Goal: Task Accomplishment & Management: Manage account settings

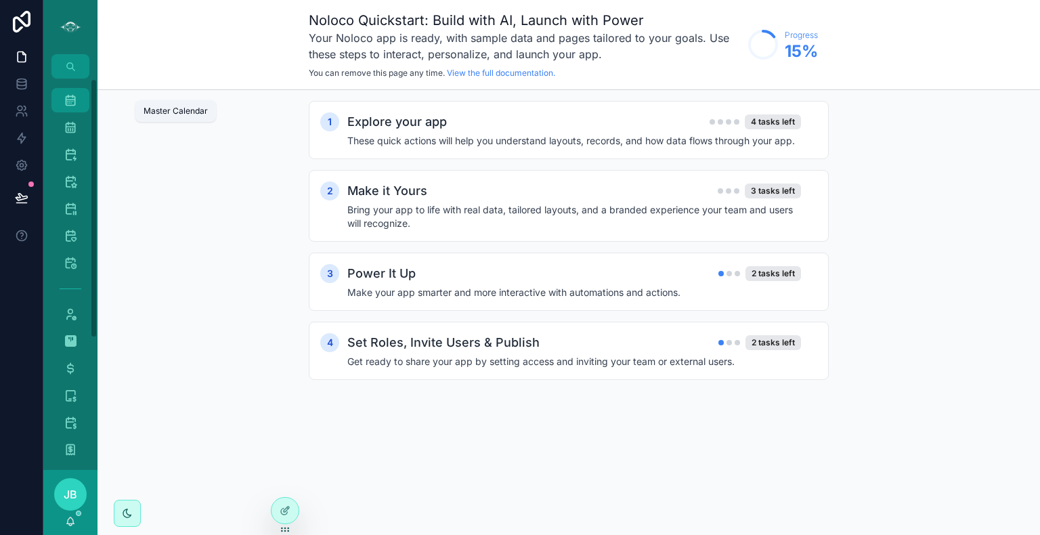
click at [70, 102] on icon "scrollable content" at bounding box center [71, 100] width 14 height 14
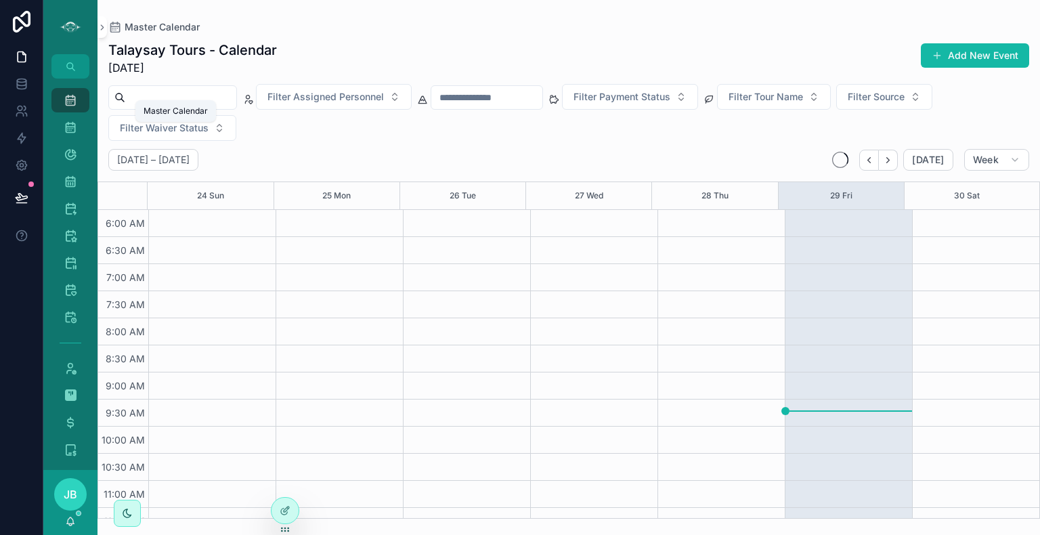
scroll to position [325, 0]
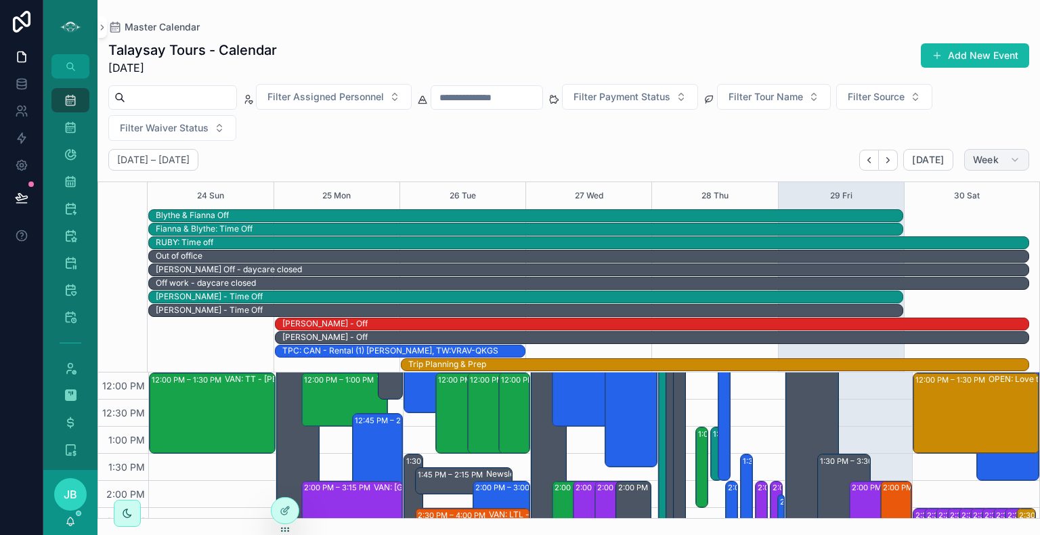
click at [1006, 156] on button "Week" at bounding box center [996, 160] width 65 height 22
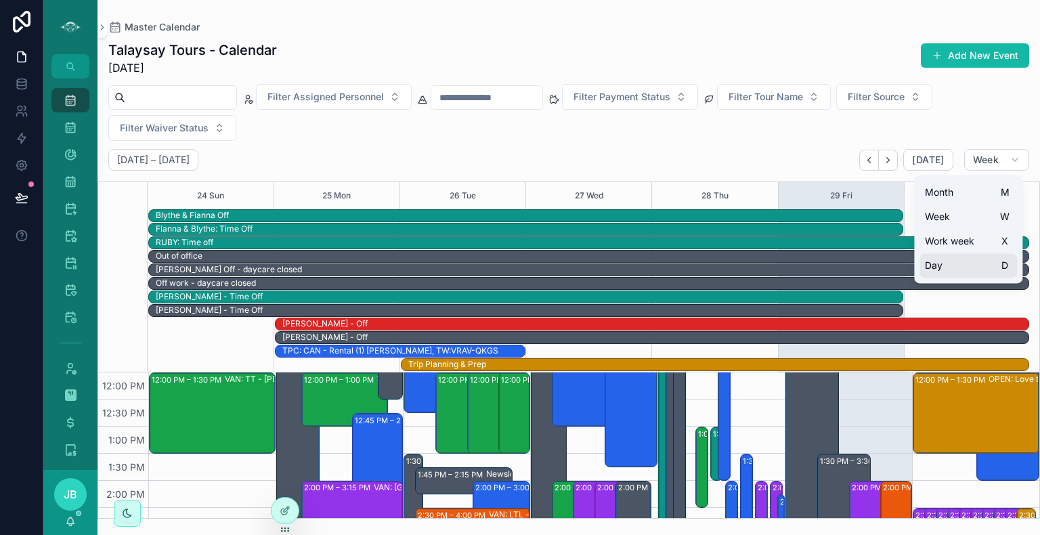
click at [940, 268] on span "Day" at bounding box center [934, 266] width 18 height 14
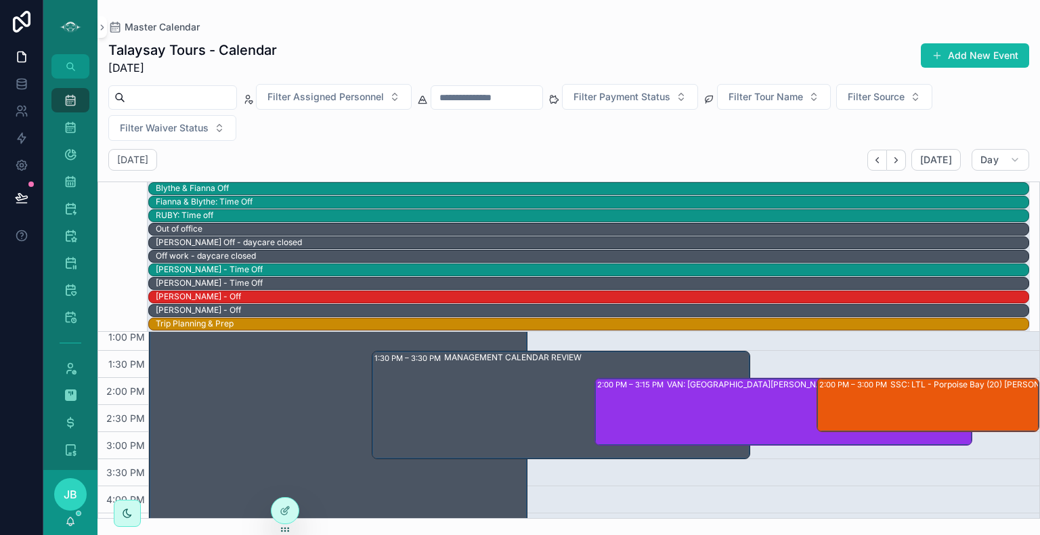
scroll to position [409, 0]
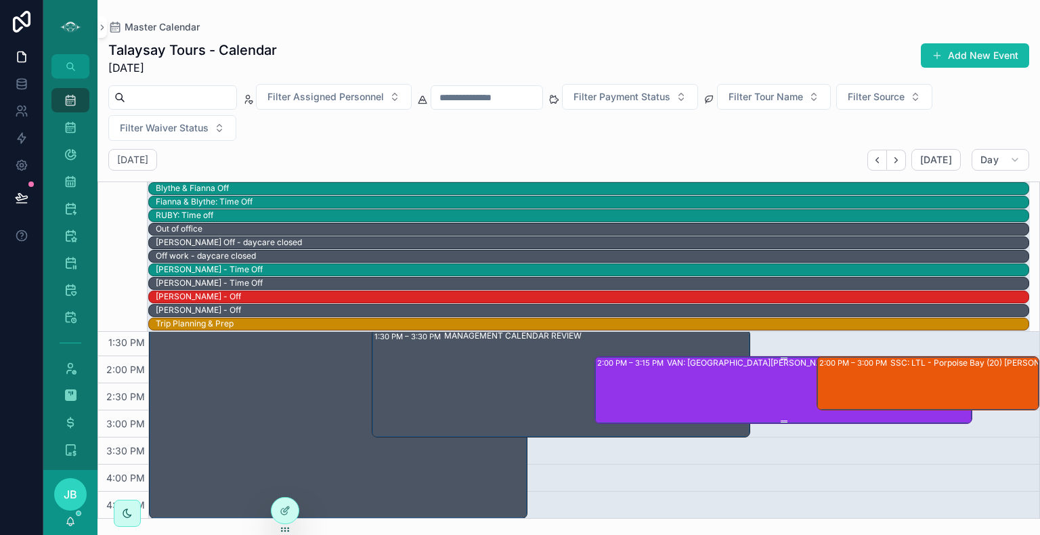
click at [748, 391] on div "VAN: [GEOGRAPHIC_DATA][PERSON_NAME] (1) [PERSON_NAME], TW:XUTN-GHCE" at bounding box center [825, 389] width 317 height 65
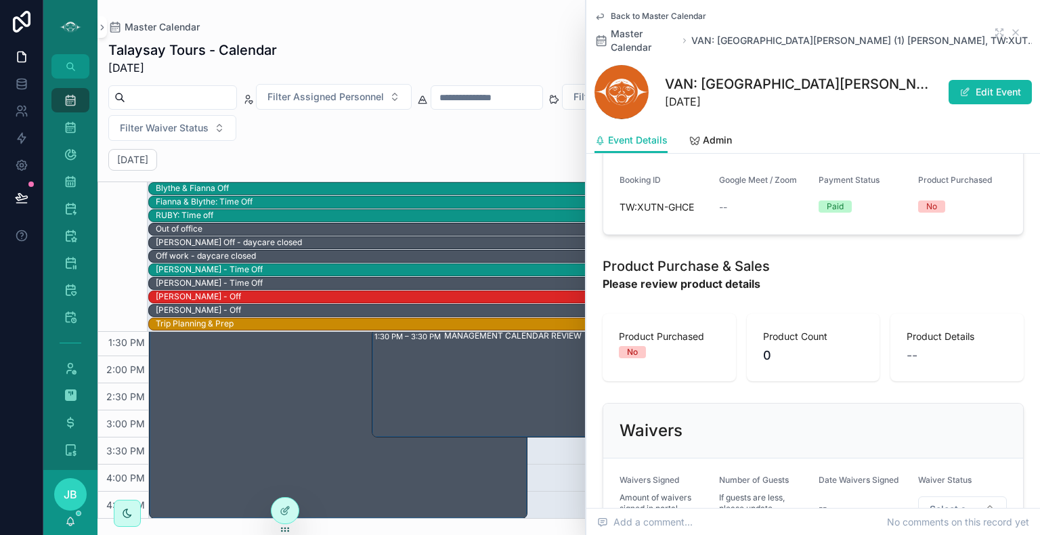
scroll to position [1056, 0]
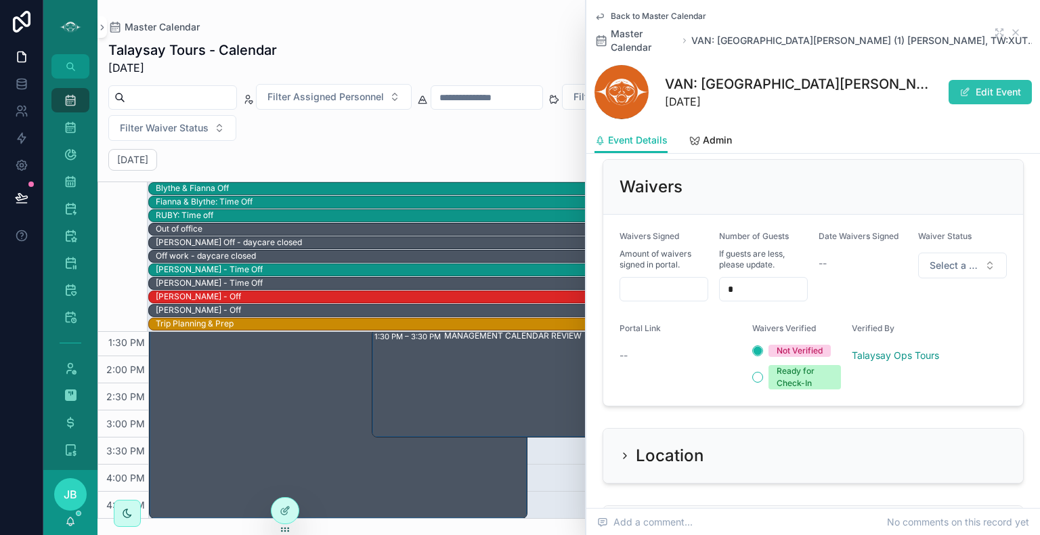
click at [978, 81] on button "Edit Event" at bounding box center [990, 92] width 83 height 24
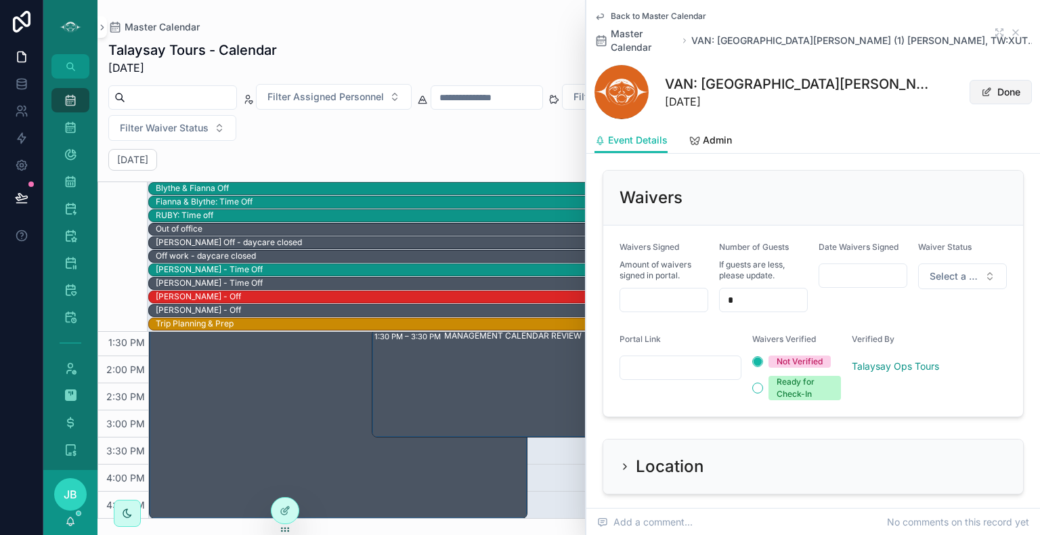
scroll to position [1079, 0]
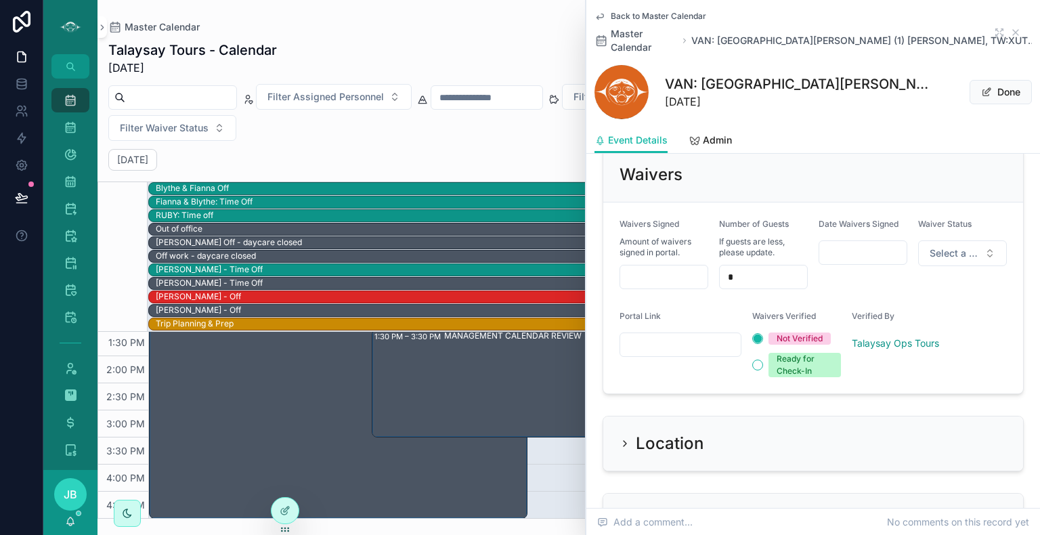
click at [676, 335] on input "scrollable content" at bounding box center [680, 344] width 121 height 19
paste input "**********"
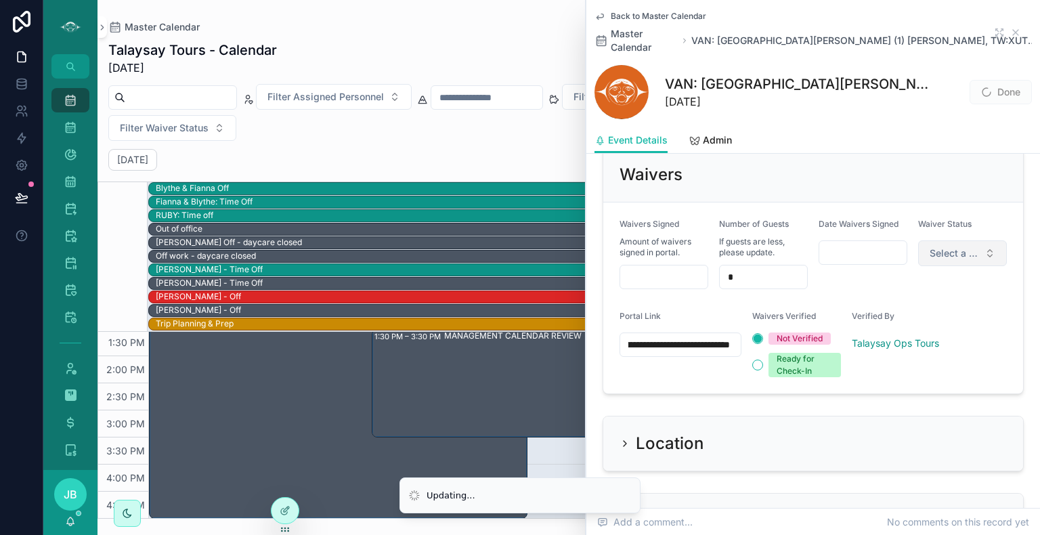
type input "**********"
click at [945, 246] on span "Select a Waiver Status" at bounding box center [954, 253] width 49 height 14
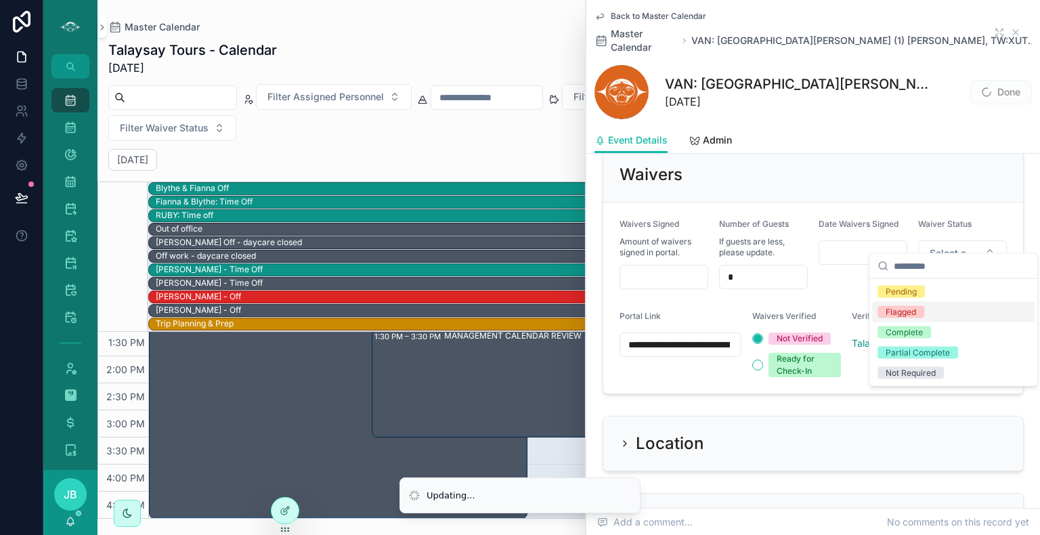
click at [901, 310] on div "Flagged" at bounding box center [901, 312] width 30 height 12
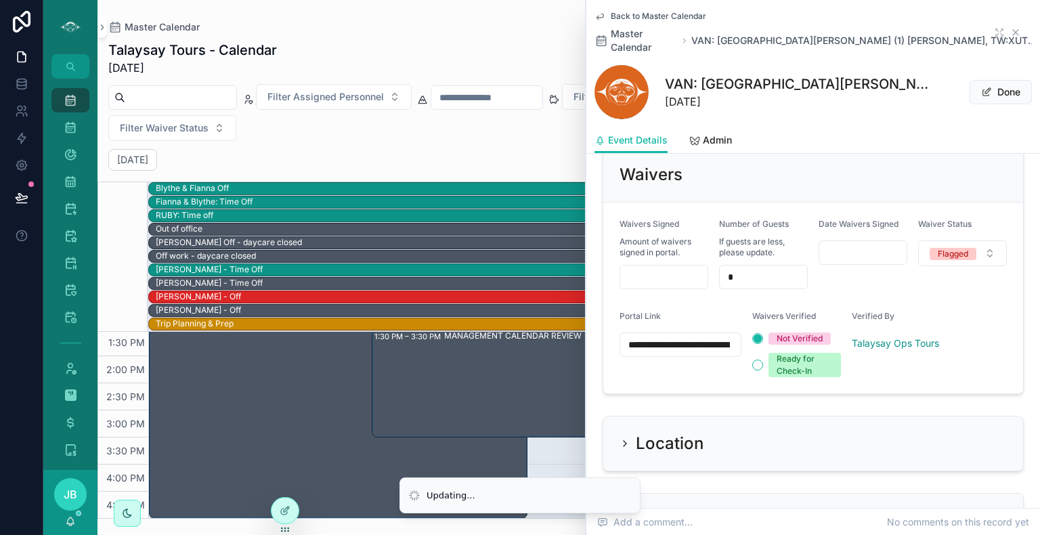
click at [1013, 30] on icon "scrollable content" at bounding box center [1015, 32] width 5 height 5
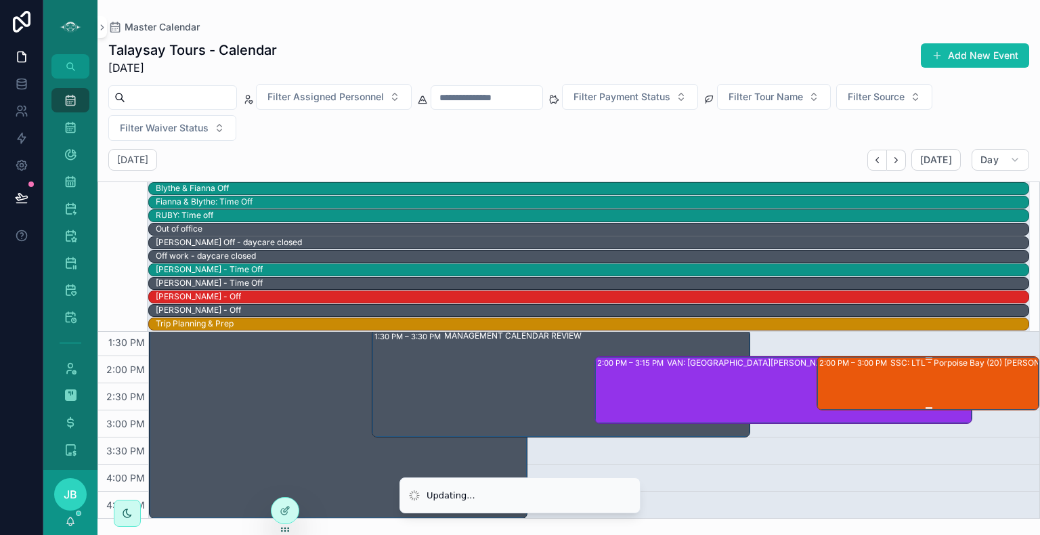
click at [869, 381] on div "2:00 PM – 3:00 PM SSC: LTL - [GEOGRAPHIC_DATA] (20) [PERSON_NAME], TW:WVGM-NING" at bounding box center [928, 383] width 219 height 51
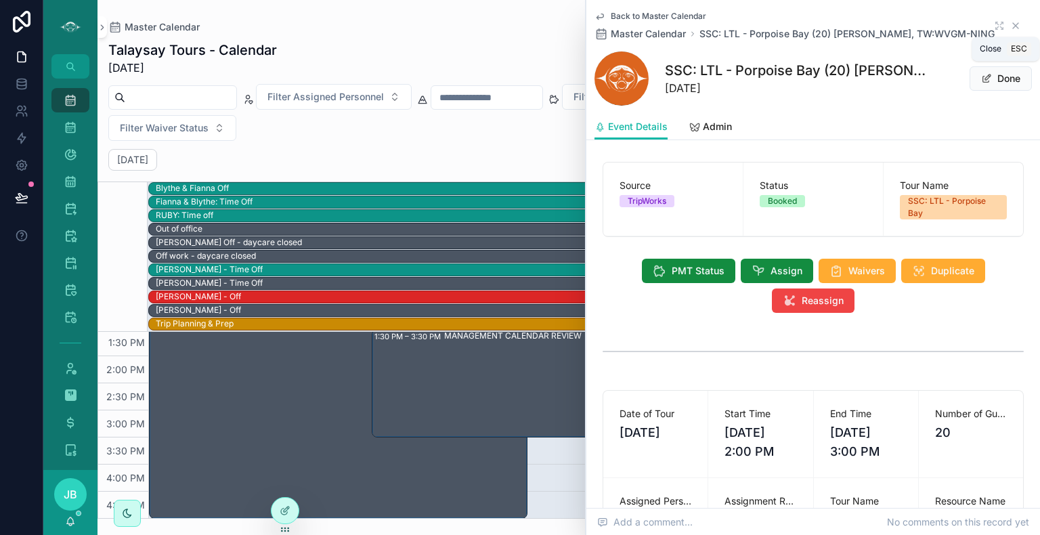
click at [1013, 26] on icon "scrollable content" at bounding box center [1015, 25] width 5 height 5
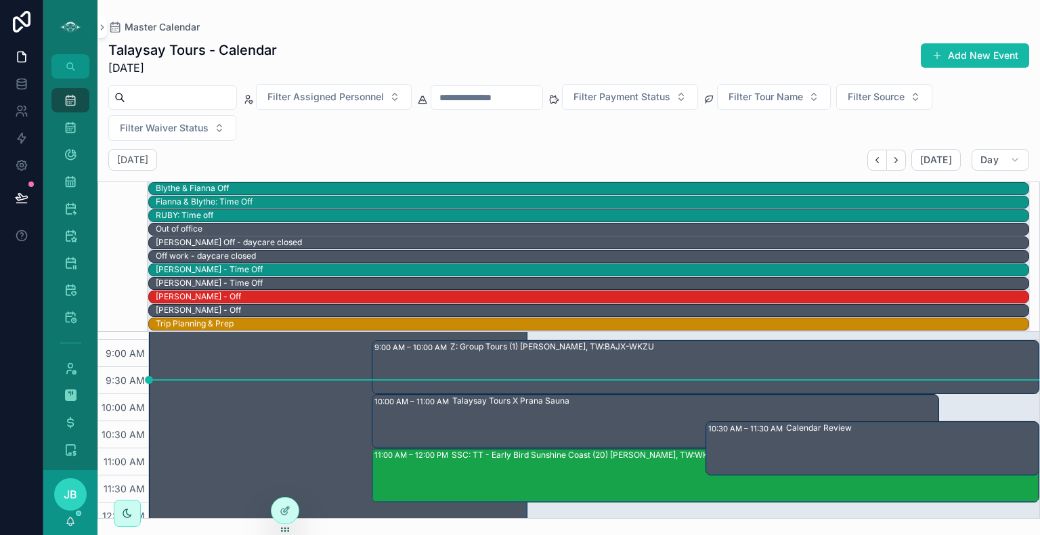
scroll to position [153, 0]
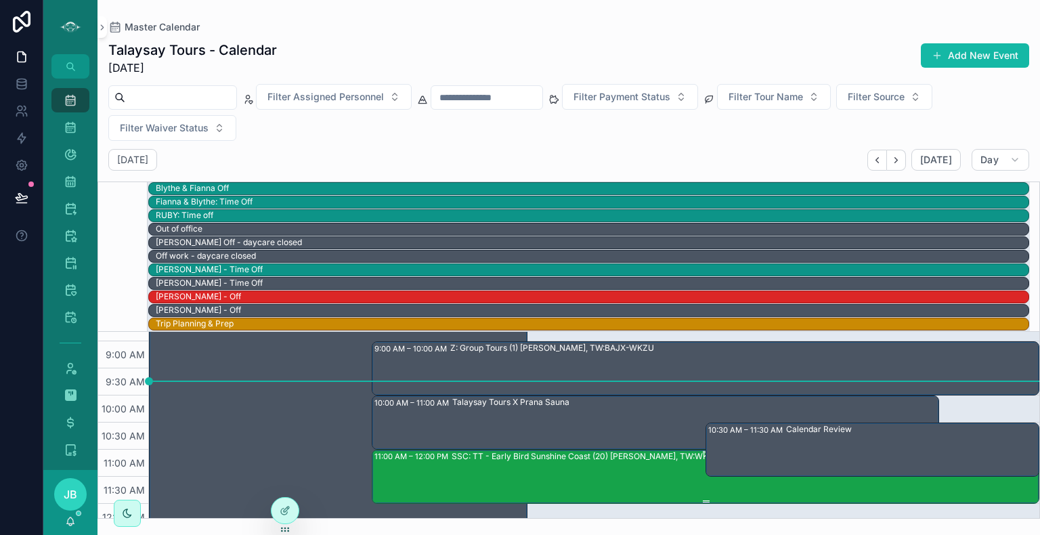
click at [628, 465] on div "SSC: TT - Early Bird Sunshine Coast (20) [PERSON_NAME], TW:WKZD-JQFP" at bounding box center [745, 475] width 586 height 51
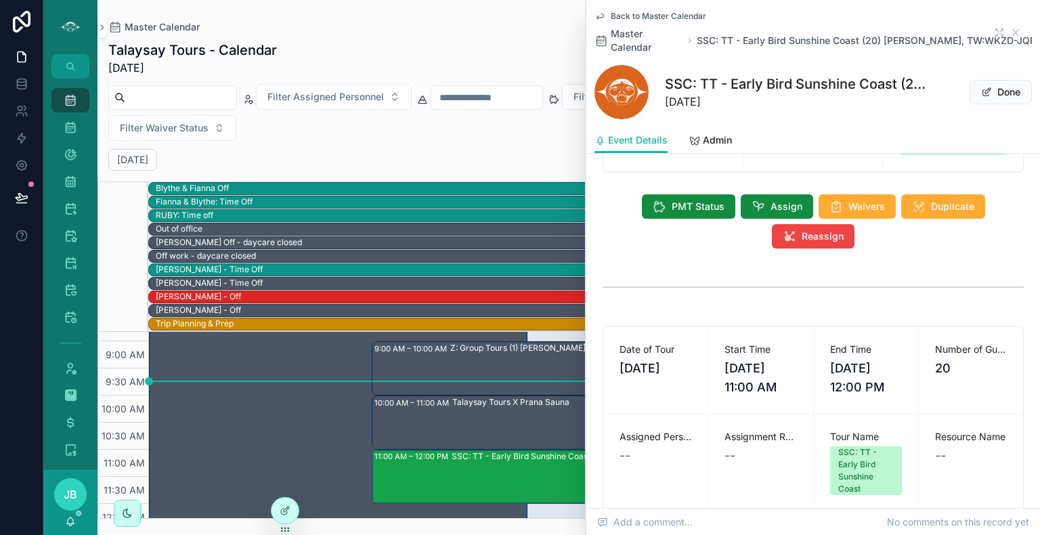
scroll to position [76, 0]
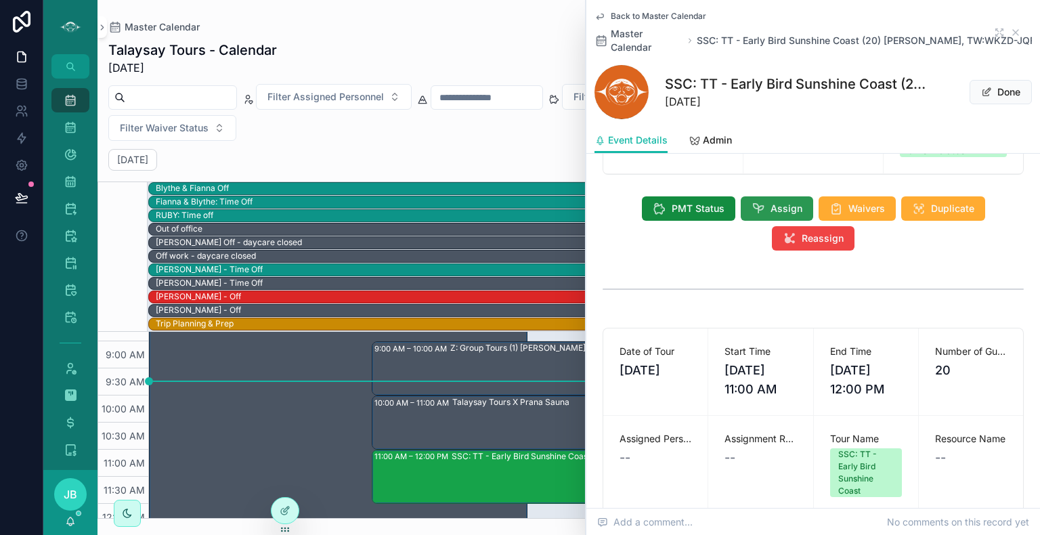
click at [781, 202] on span "Assign" at bounding box center [787, 209] width 32 height 14
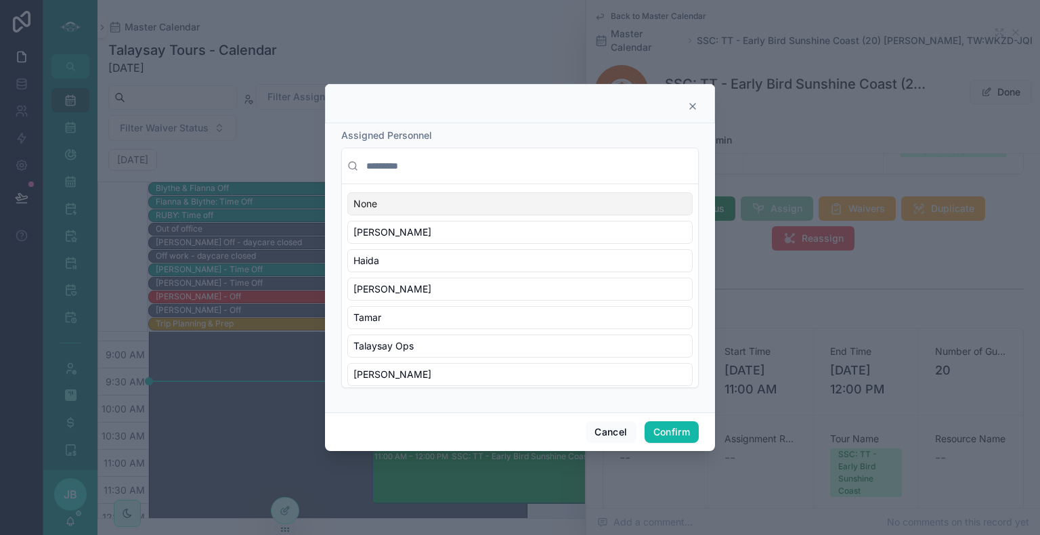
click at [414, 165] on input "text" at bounding box center [528, 166] width 329 height 24
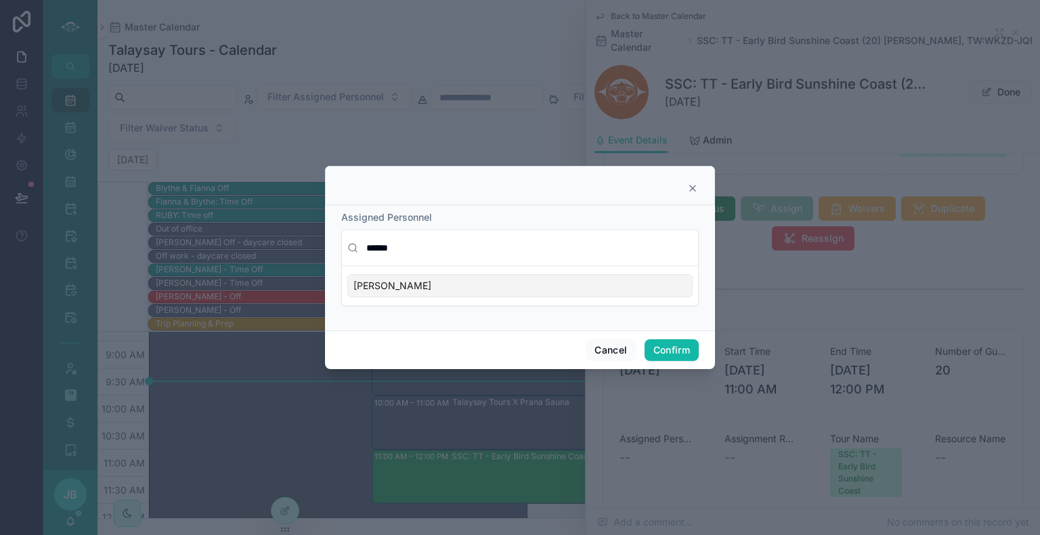
type input "******"
click at [455, 285] on div "[PERSON_NAME]" at bounding box center [519, 285] width 345 height 23
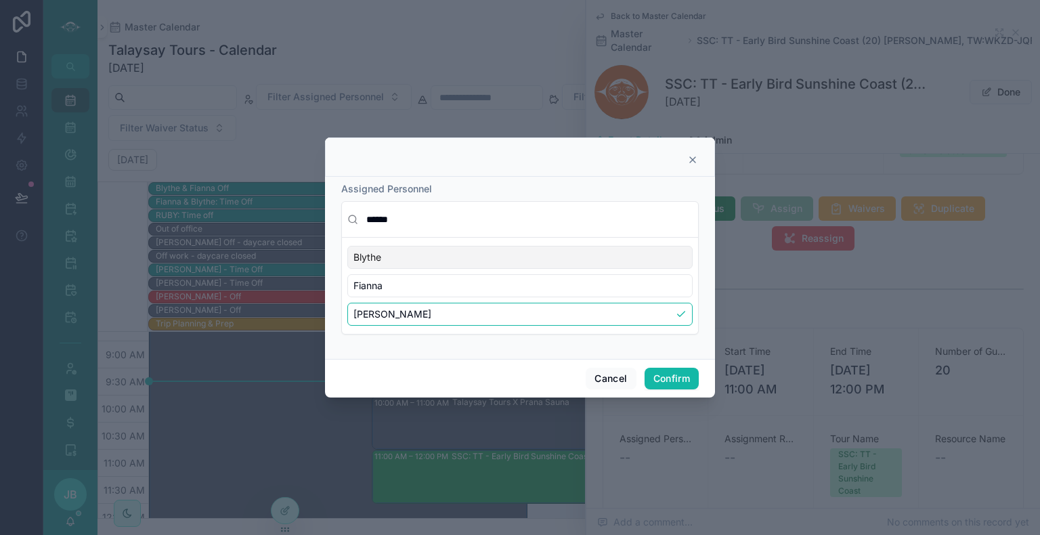
click at [417, 218] on input "******" at bounding box center [528, 219] width 329 height 24
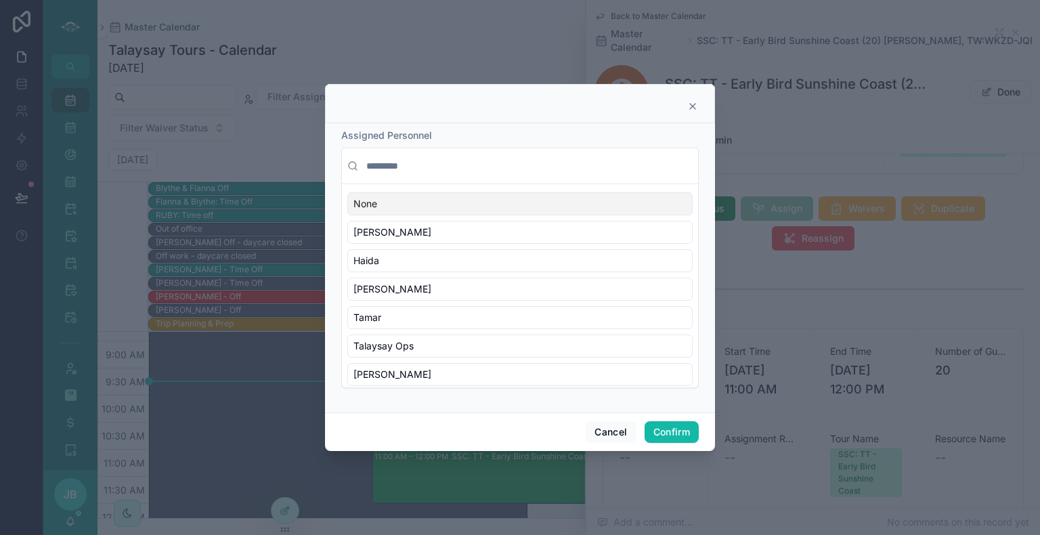
scroll to position [137, 0]
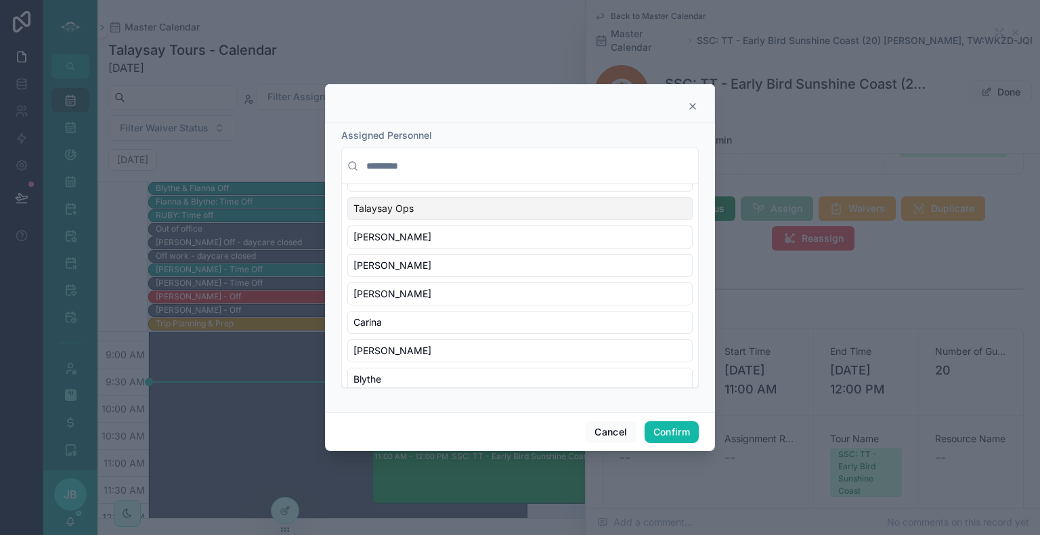
click at [693, 105] on icon at bounding box center [692, 106] width 11 height 11
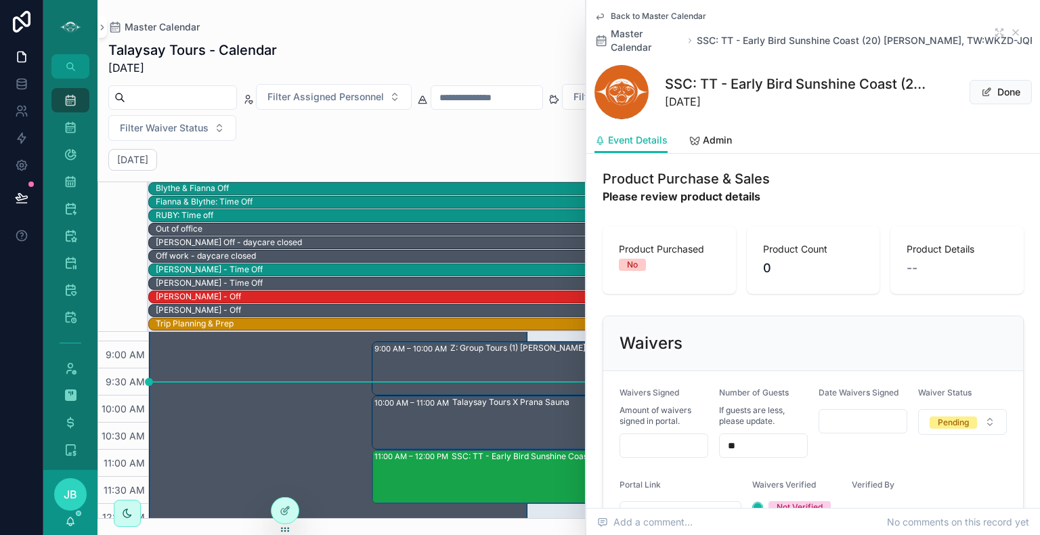
scroll to position [922, 0]
click at [702, 502] on div "scrollable content" at bounding box center [681, 514] width 122 height 24
click at [680, 504] on input "scrollable content" at bounding box center [680, 513] width 121 height 19
paste input "**********"
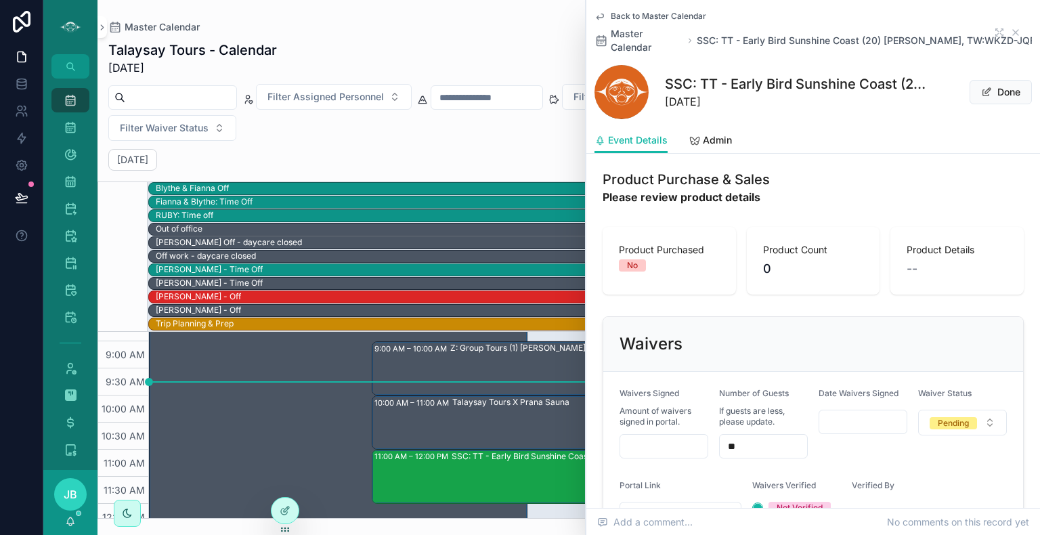
type input "**********"
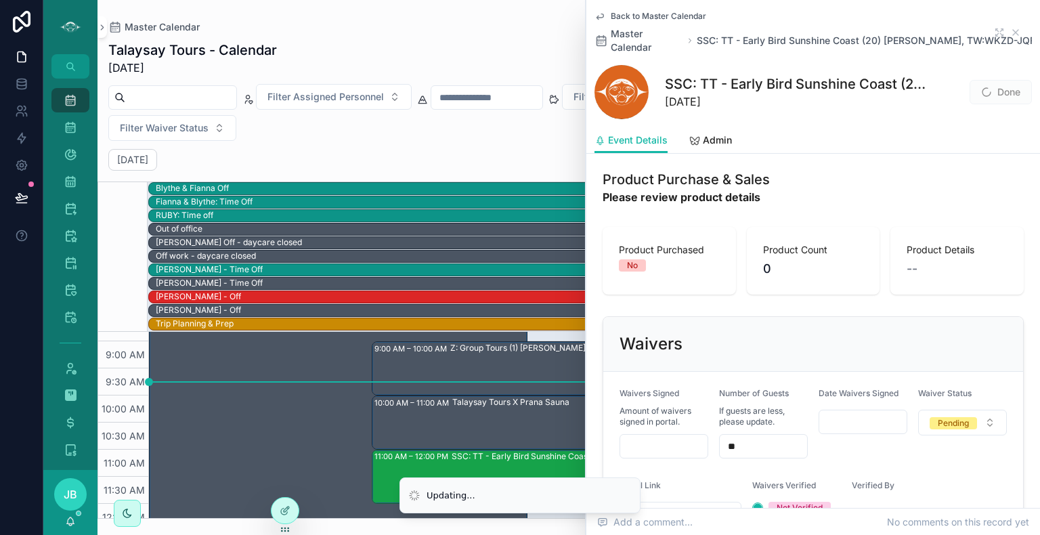
scroll to position [0, 0]
click at [669, 437] on input "scrollable content" at bounding box center [663, 446] width 87 height 19
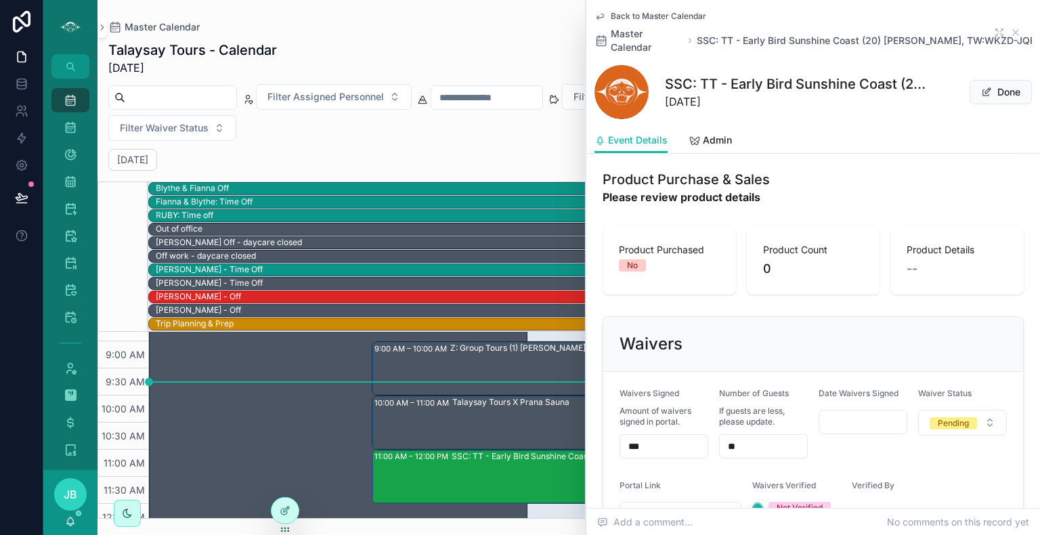
type input "***"
click at [834, 446] on form "**********" at bounding box center [813, 467] width 420 height 191
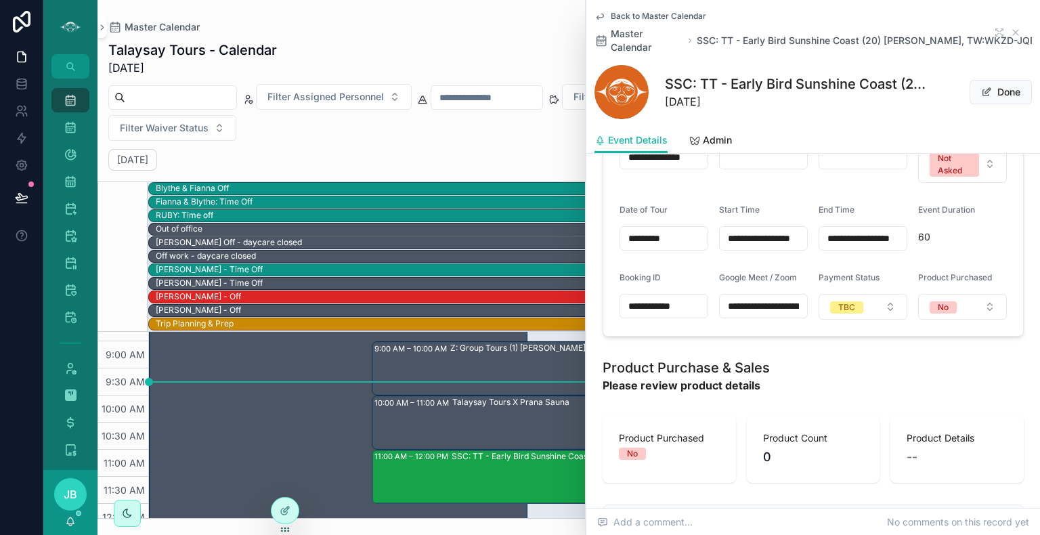
scroll to position [664, 0]
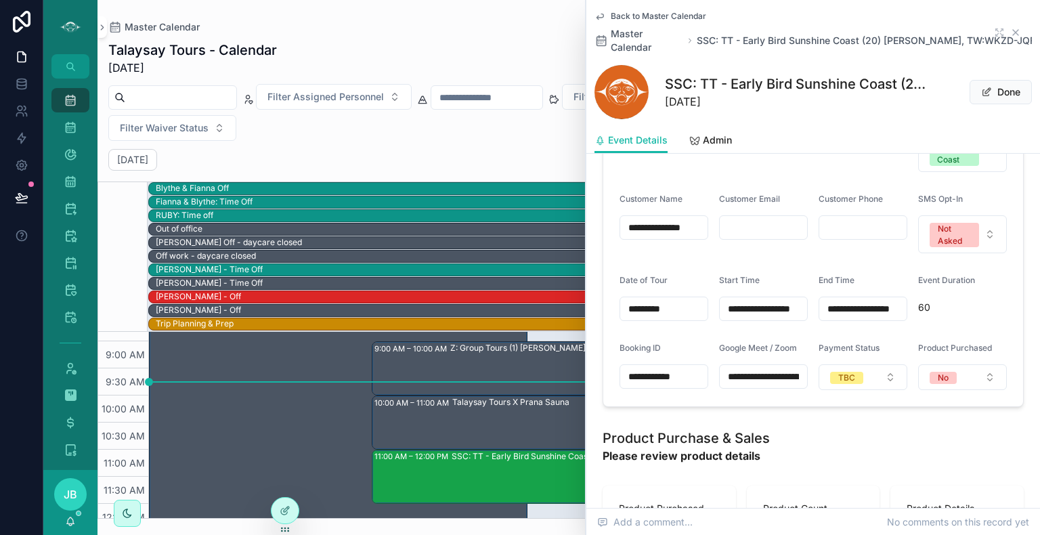
click at [1010, 27] on icon "scrollable content" at bounding box center [1015, 32] width 11 height 11
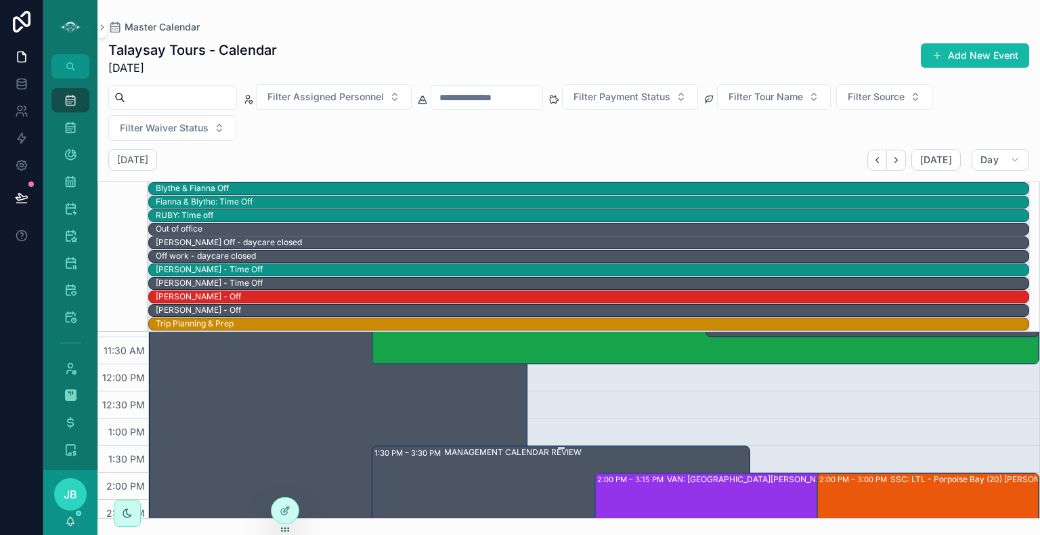
scroll to position [379, 0]
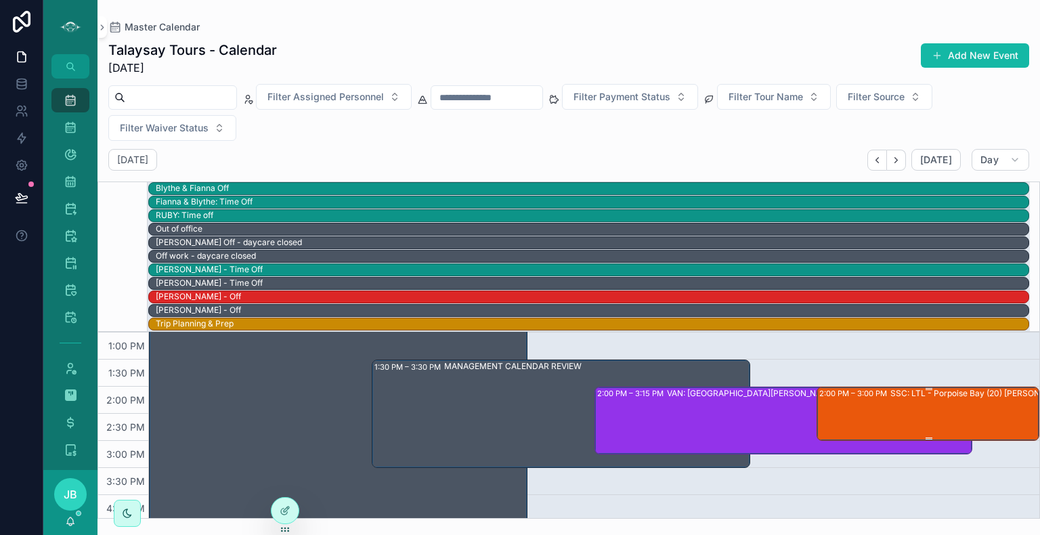
click at [859, 419] on div "2:00 PM – 3:00 PM SSC: LTL - [GEOGRAPHIC_DATA] (20) [PERSON_NAME], TW:WVGM-NING" at bounding box center [928, 413] width 219 height 51
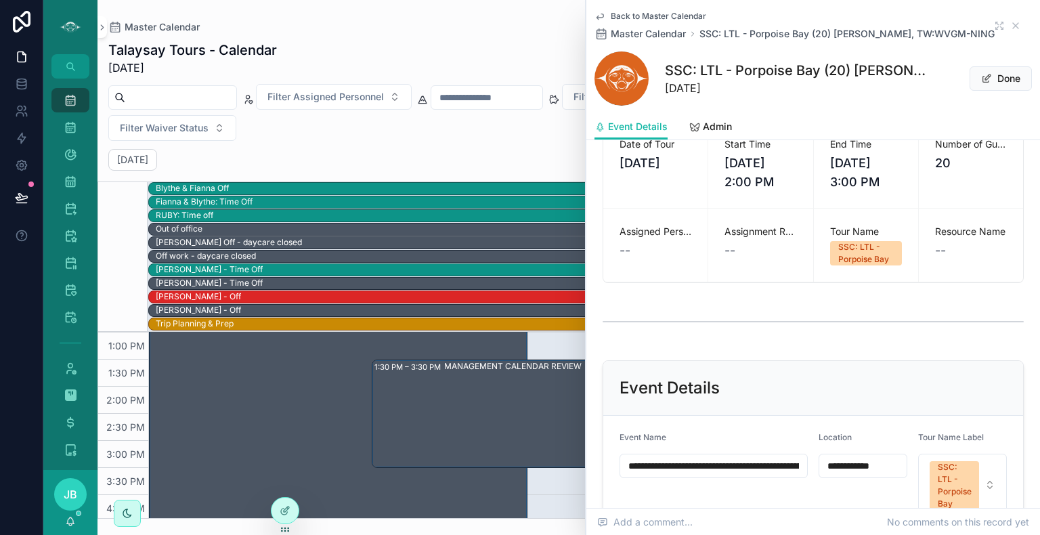
scroll to position [622, 0]
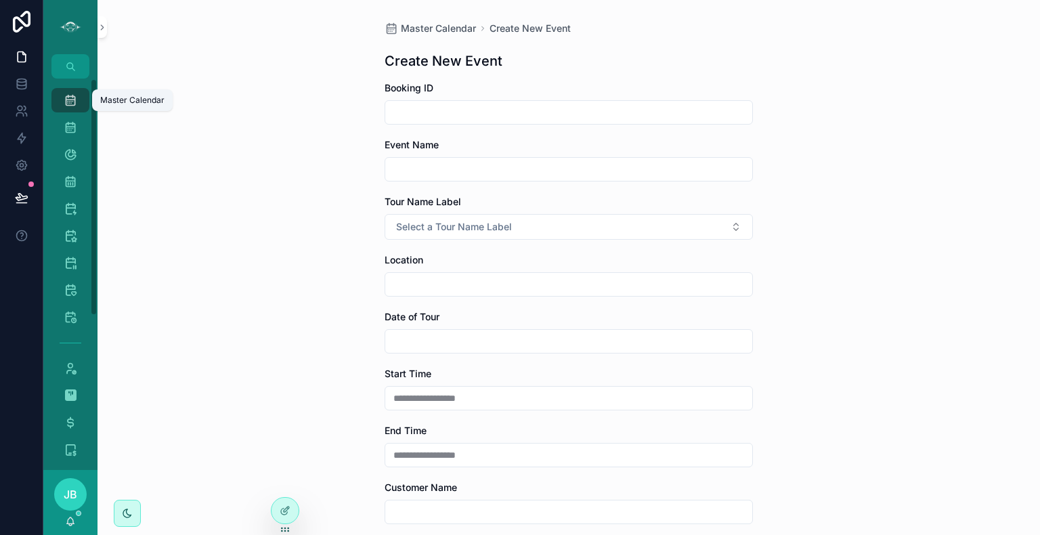
click at [70, 108] on div "Master Calendar 1,560" at bounding box center [71, 100] width 22 height 22
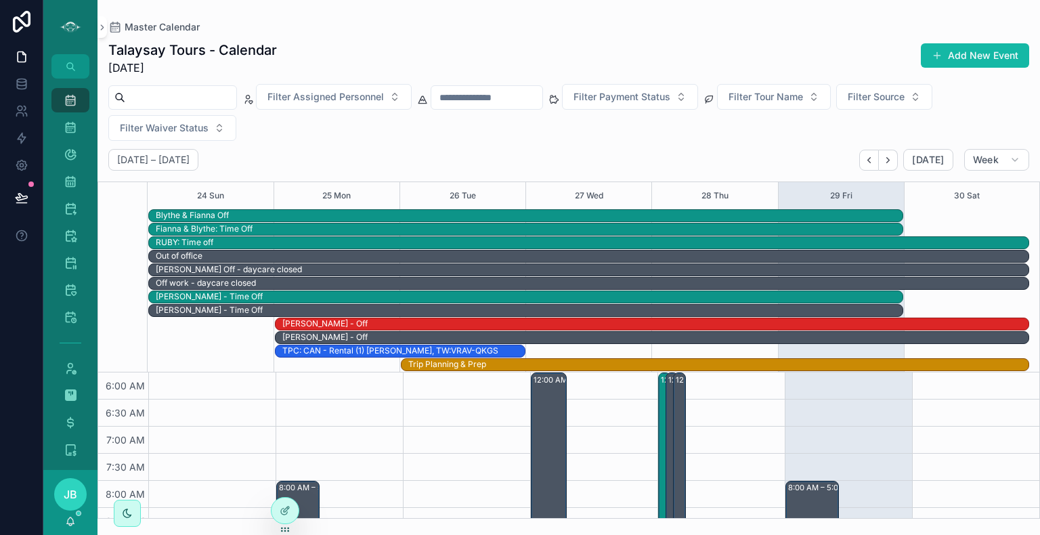
scroll to position [325, 0]
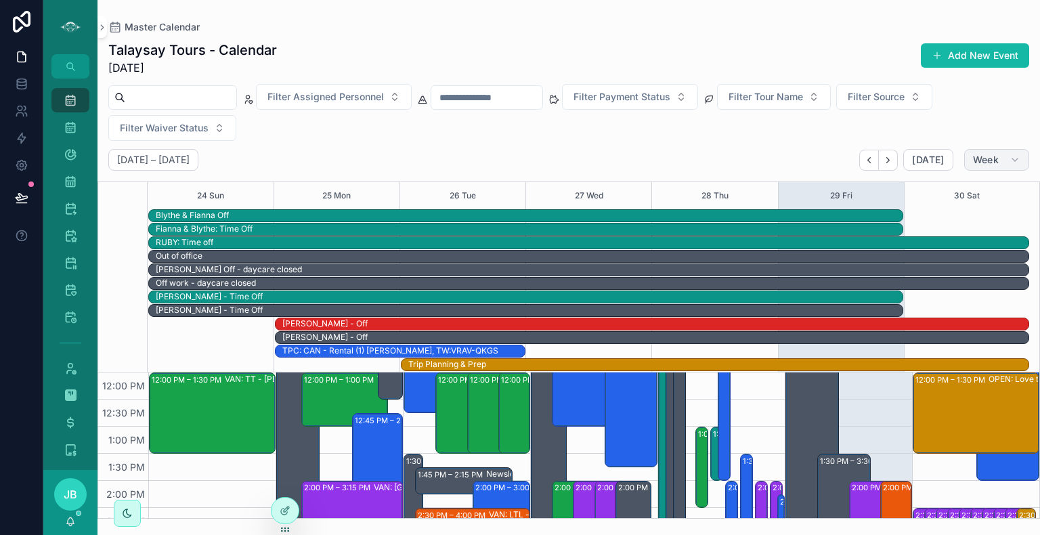
click at [998, 161] on span "Week" at bounding box center [986, 160] width 26 height 12
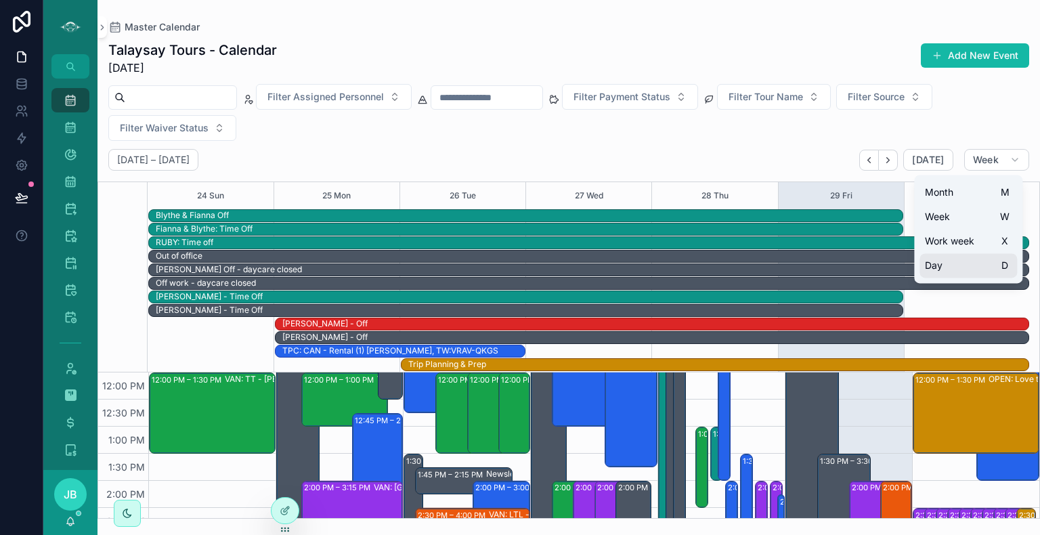
click at [945, 261] on button "Day D" at bounding box center [969, 265] width 98 height 24
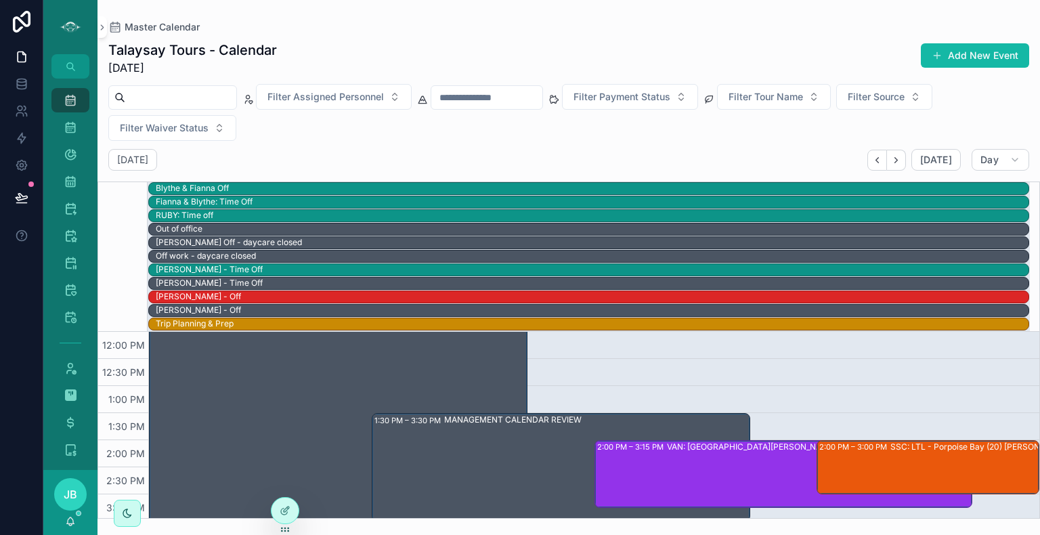
scroll to position [390, 0]
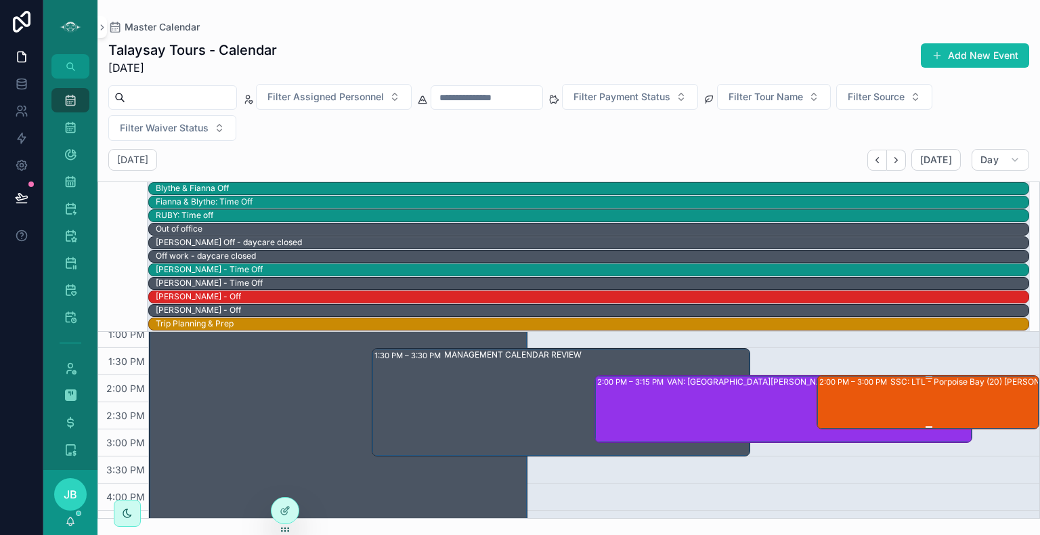
click at [924, 387] on div "SSC: LTL - Porpoise Bay (20) [PERSON_NAME], TW:WVGM-NING" at bounding box center [999, 401] width 219 height 51
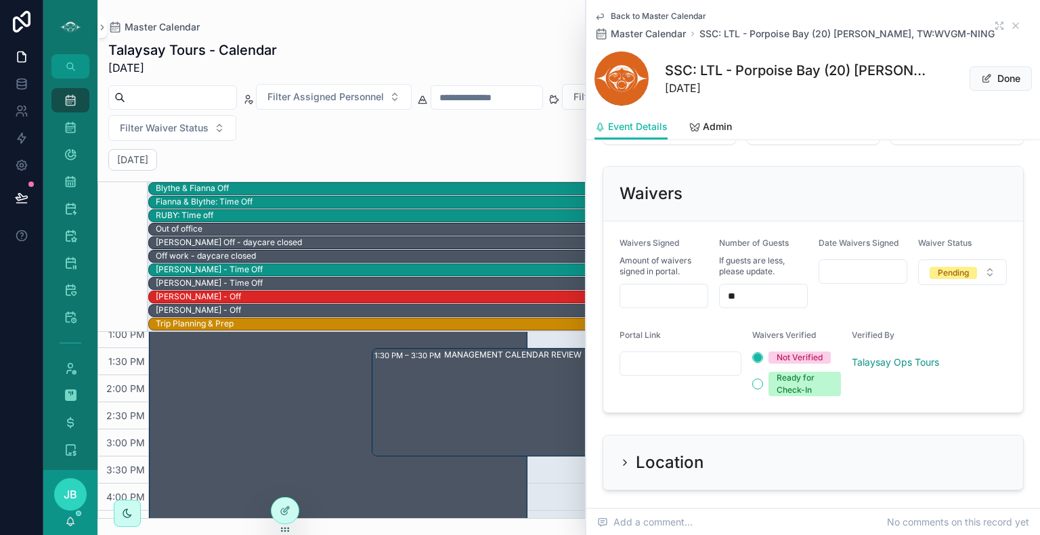
scroll to position [1024, 0]
click at [681, 364] on input "scrollable content" at bounding box center [680, 362] width 121 height 19
paste input "**********"
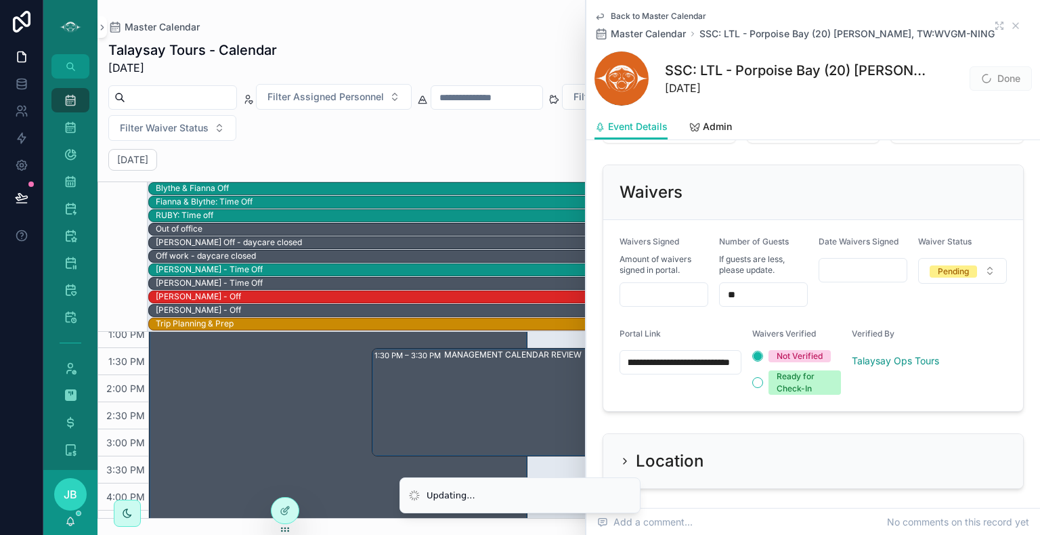
type input "**********"
click at [866, 306] on form "**********" at bounding box center [813, 315] width 420 height 191
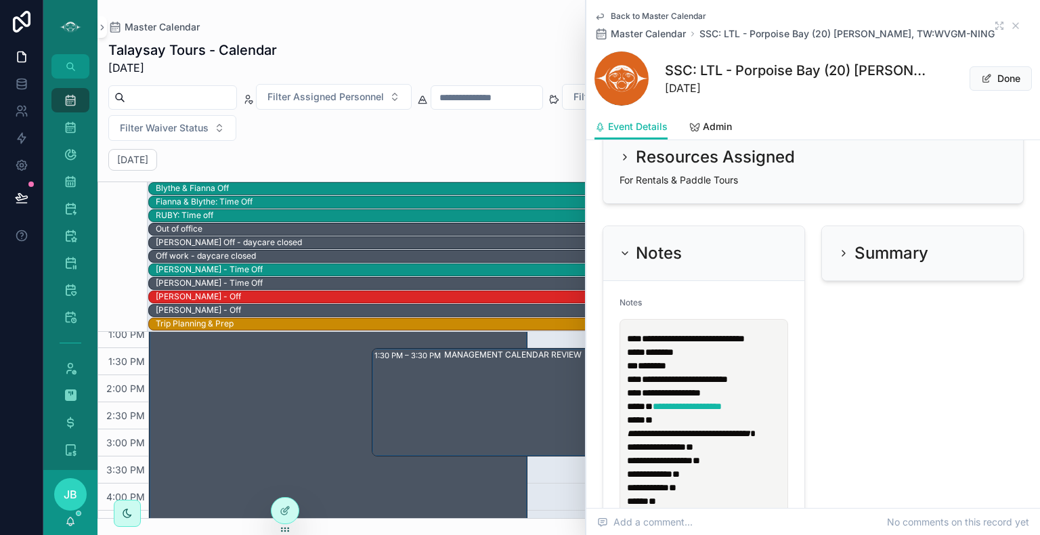
scroll to position [711, 0]
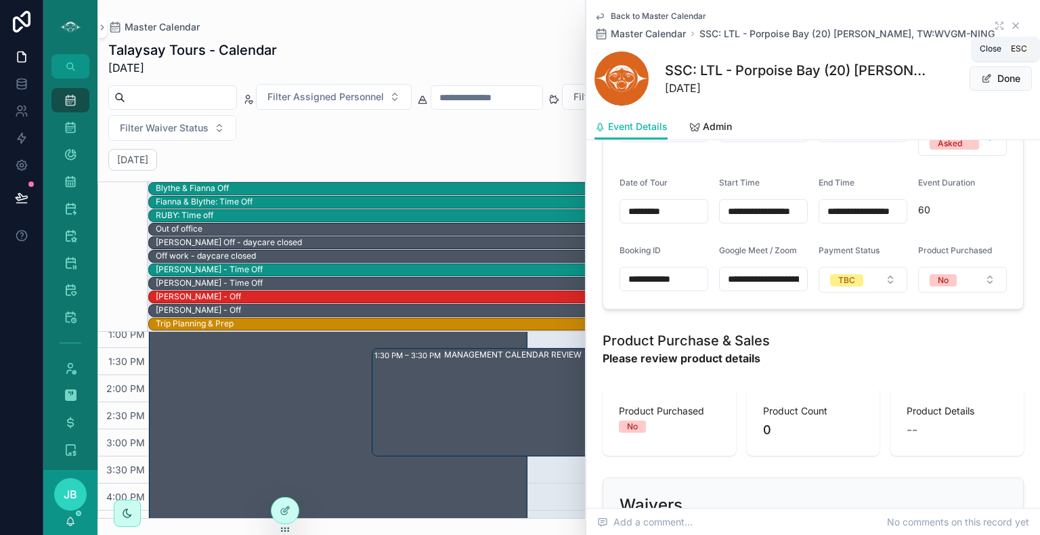
click at [1010, 23] on icon "scrollable content" at bounding box center [1015, 25] width 11 height 11
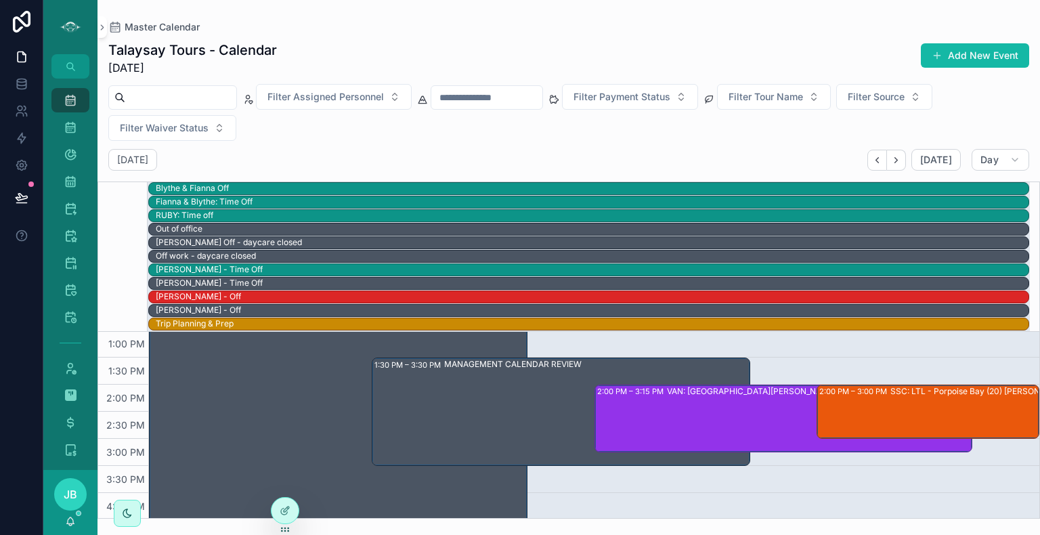
scroll to position [379, 0]
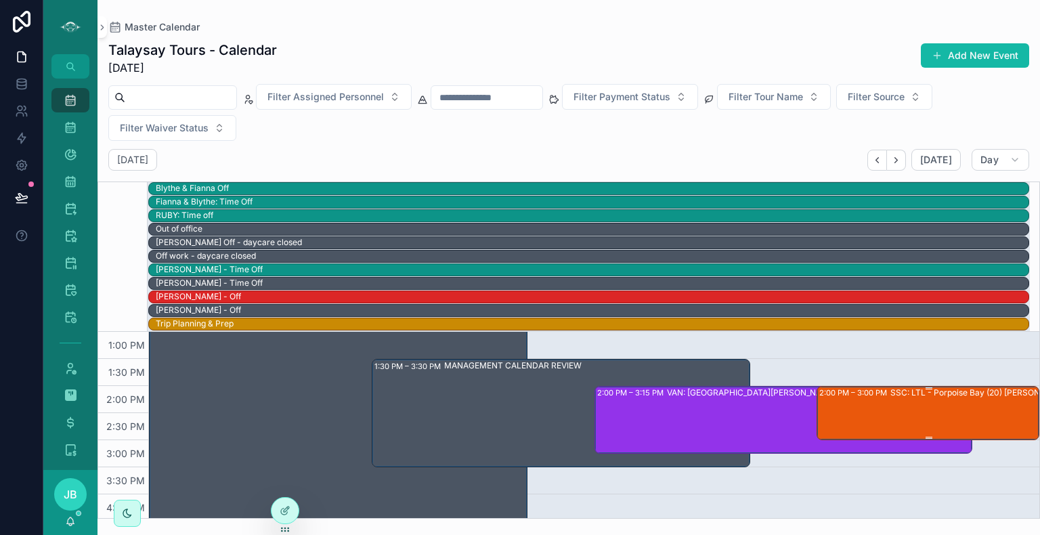
click at [935, 402] on div "SSC: LTL - Porpoise Bay (20) [PERSON_NAME], TW:WVGM-NING" at bounding box center [999, 412] width 219 height 51
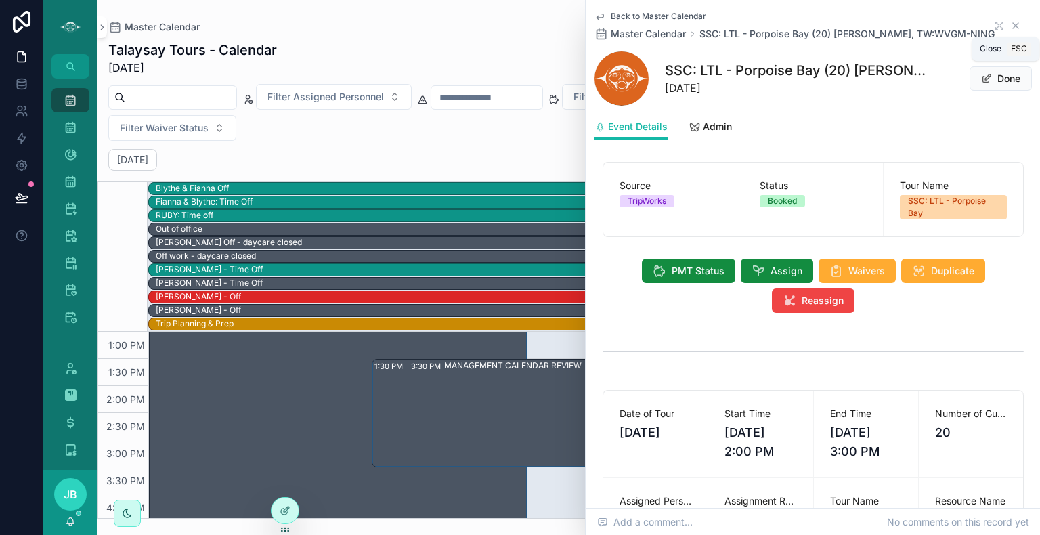
click at [1010, 26] on icon "scrollable content" at bounding box center [1015, 25] width 11 height 11
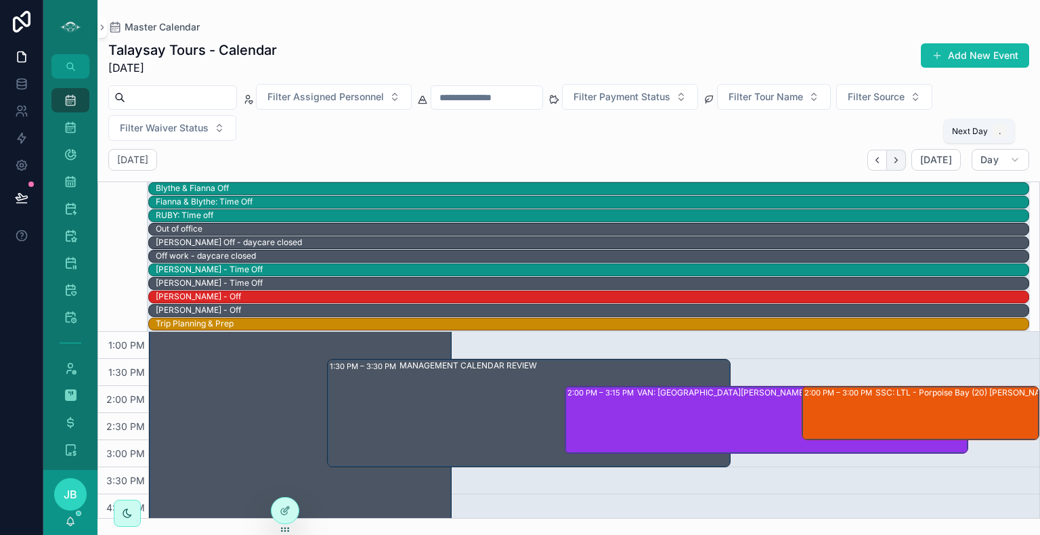
click at [901, 165] on button "Next" at bounding box center [896, 160] width 19 height 21
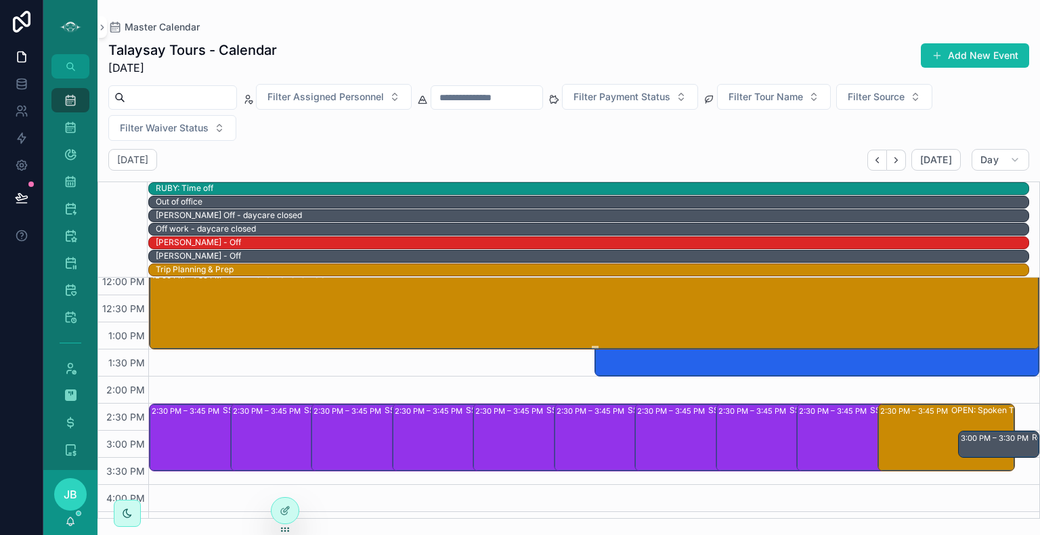
scroll to position [333, 0]
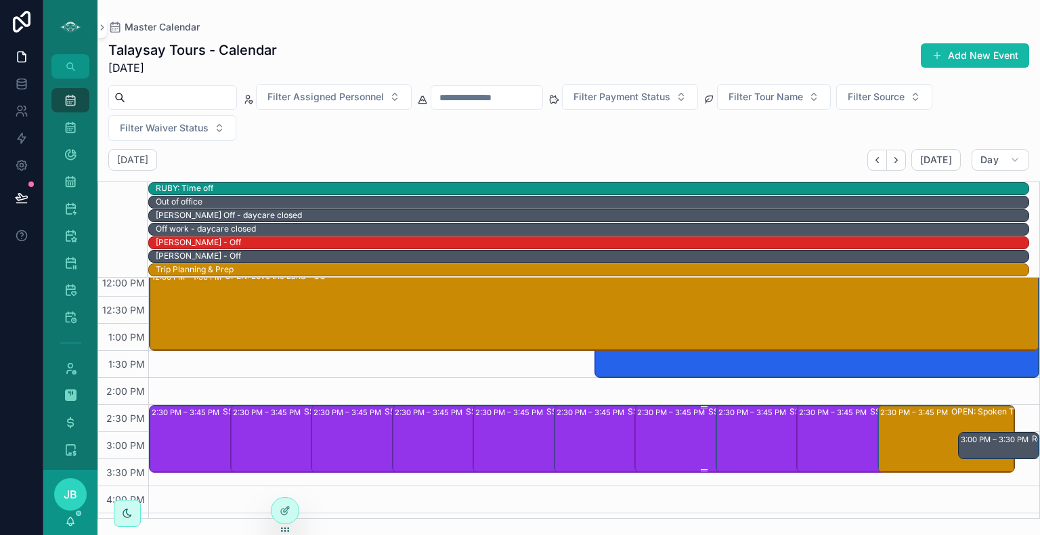
click at [702, 426] on div "2:30 PM – 3:45 PM SSC: ST - Gibsons (2) [PERSON_NAME], TW:AJGB-SPTJ" at bounding box center [703, 438] width 133 height 65
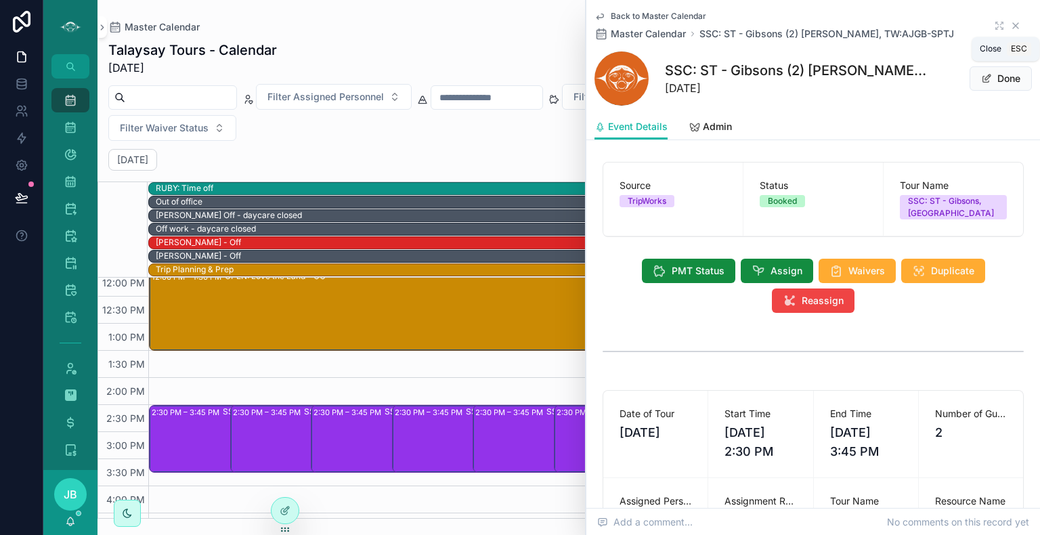
click at [1013, 25] on icon "scrollable content" at bounding box center [1015, 25] width 5 height 5
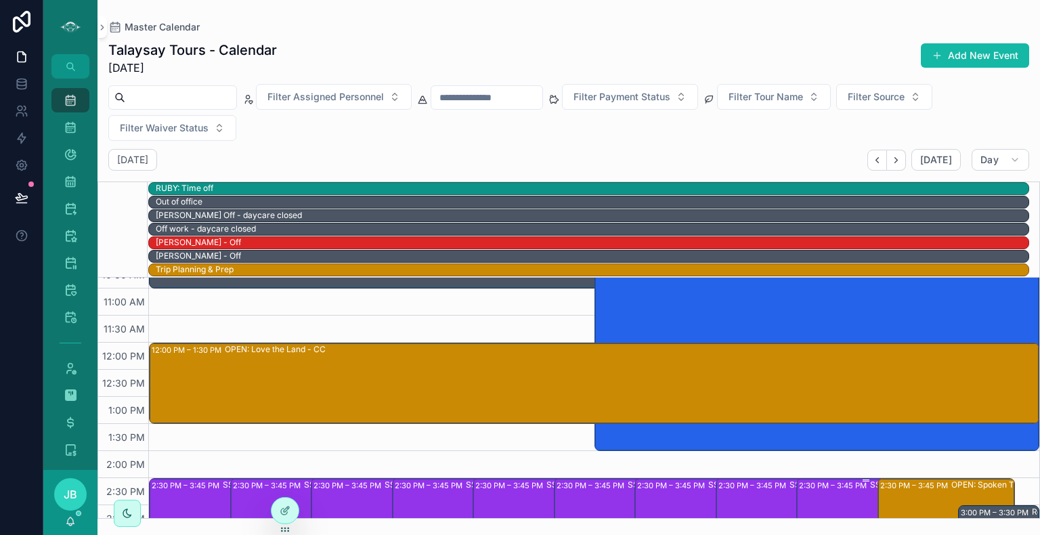
scroll to position [142, 0]
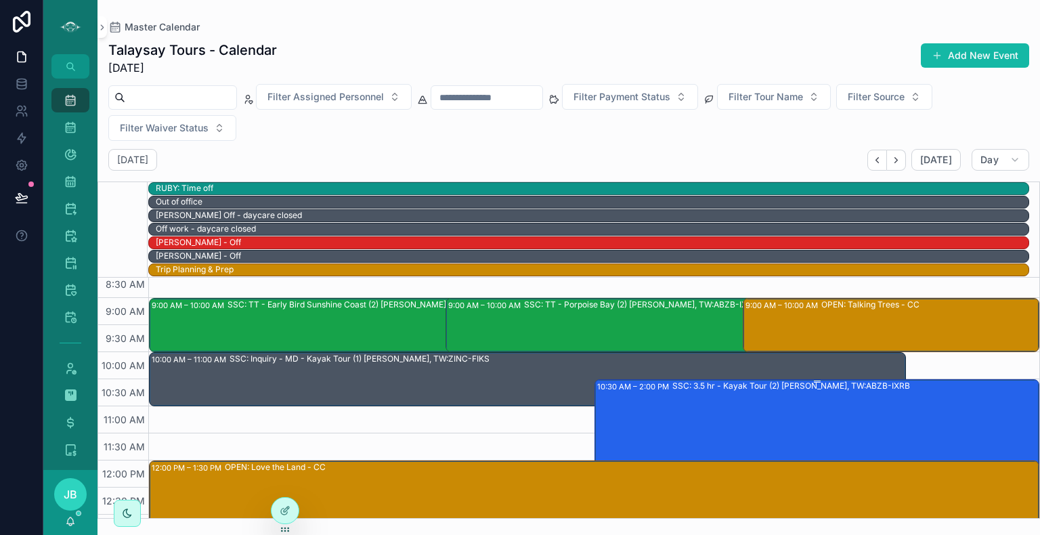
click at [805, 430] on div "SSC: 3.5 hr - Kayak Tour (2) [PERSON_NAME], TW:ABZB-IXRB" at bounding box center [855, 473] width 366 height 187
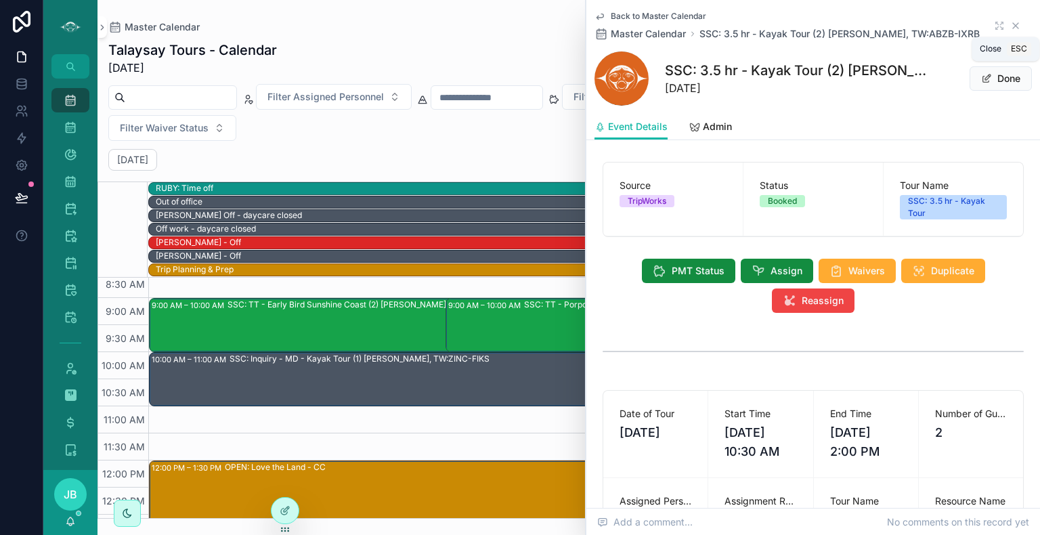
click at [1010, 22] on icon "scrollable content" at bounding box center [1015, 25] width 11 height 11
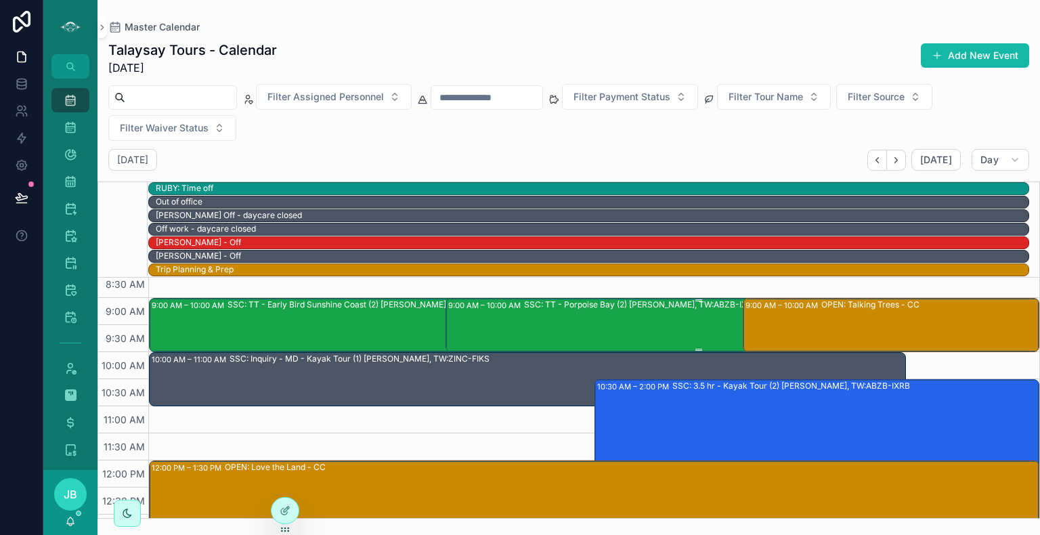
click at [605, 307] on div "SSC: TT - Porpoise Bay (2) [PERSON_NAME], TW:ABZB-IXRB" at bounding box center [641, 305] width 234 height 12
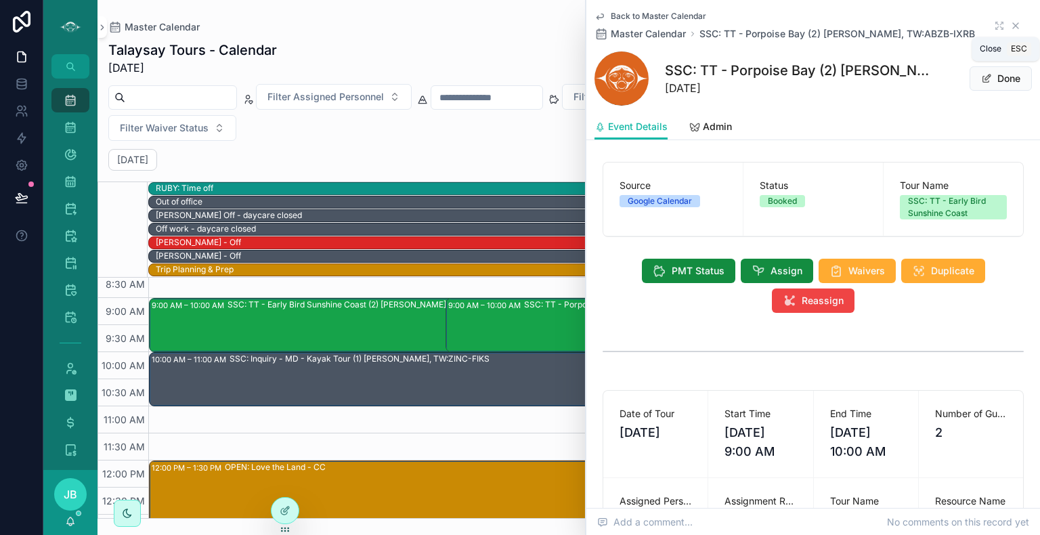
click at [1013, 27] on icon "scrollable content" at bounding box center [1015, 25] width 5 height 5
